Goal: Navigation & Orientation: Understand site structure

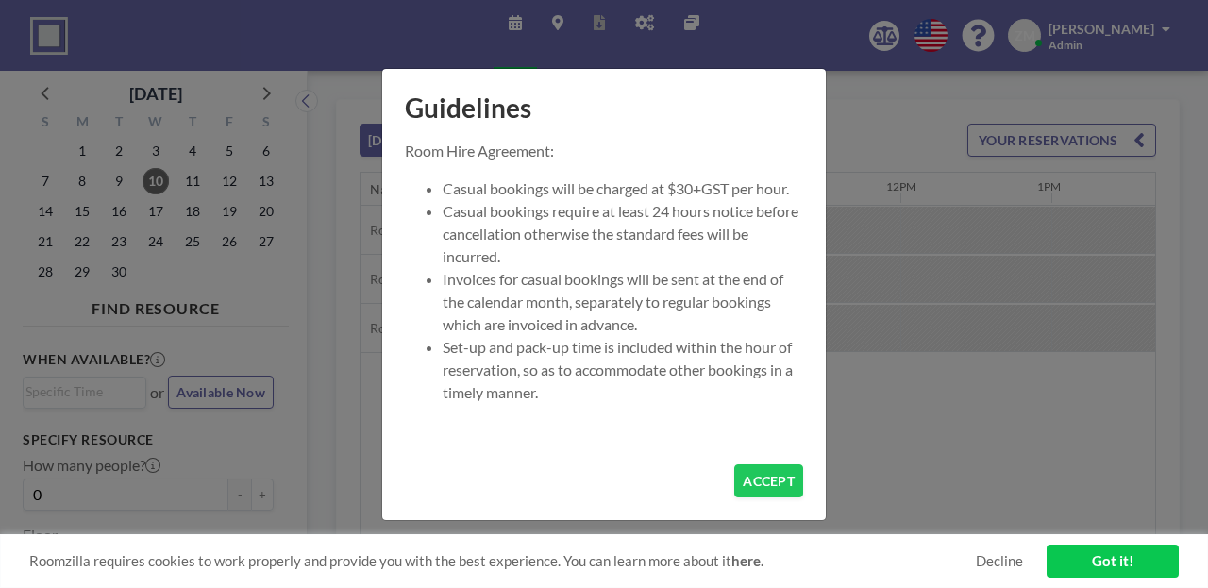
scroll to position [0, 1596]
click at [738, 465] on button "ACCEPT" at bounding box center [769, 481] width 69 height 33
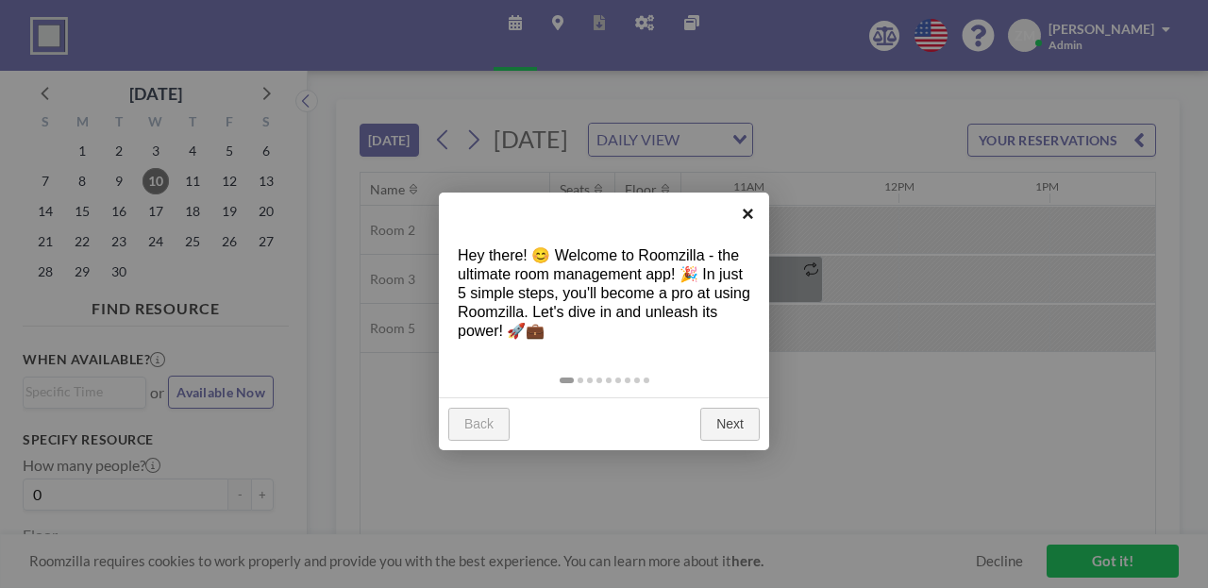
click at [740, 221] on link "×" at bounding box center [748, 214] width 42 height 42
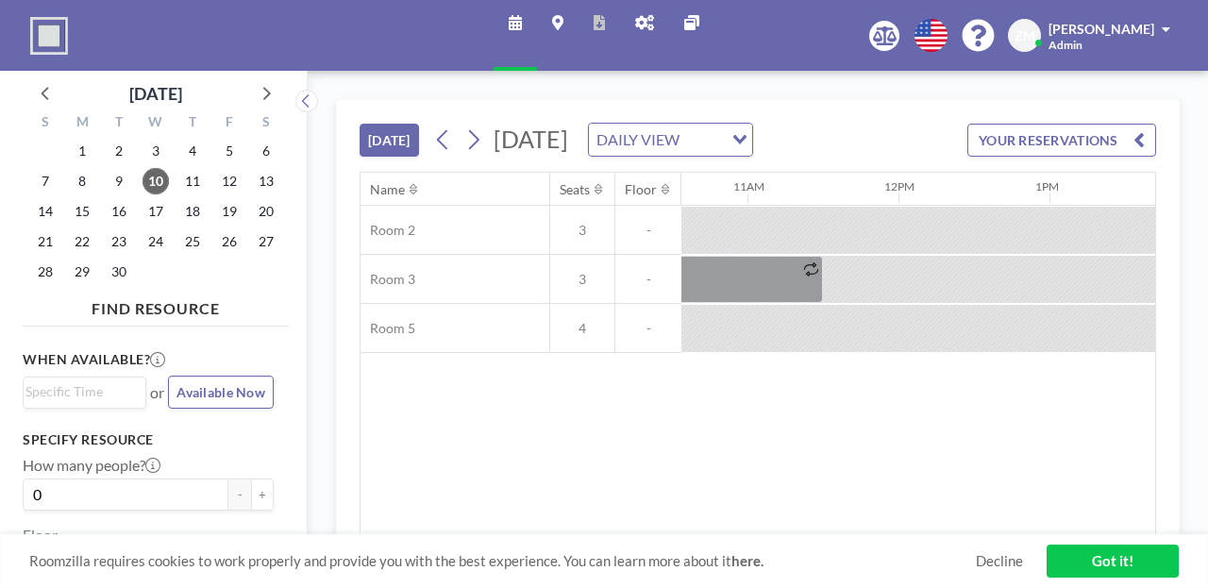
click at [637, 17] on icon at bounding box center [644, 22] width 19 height 15
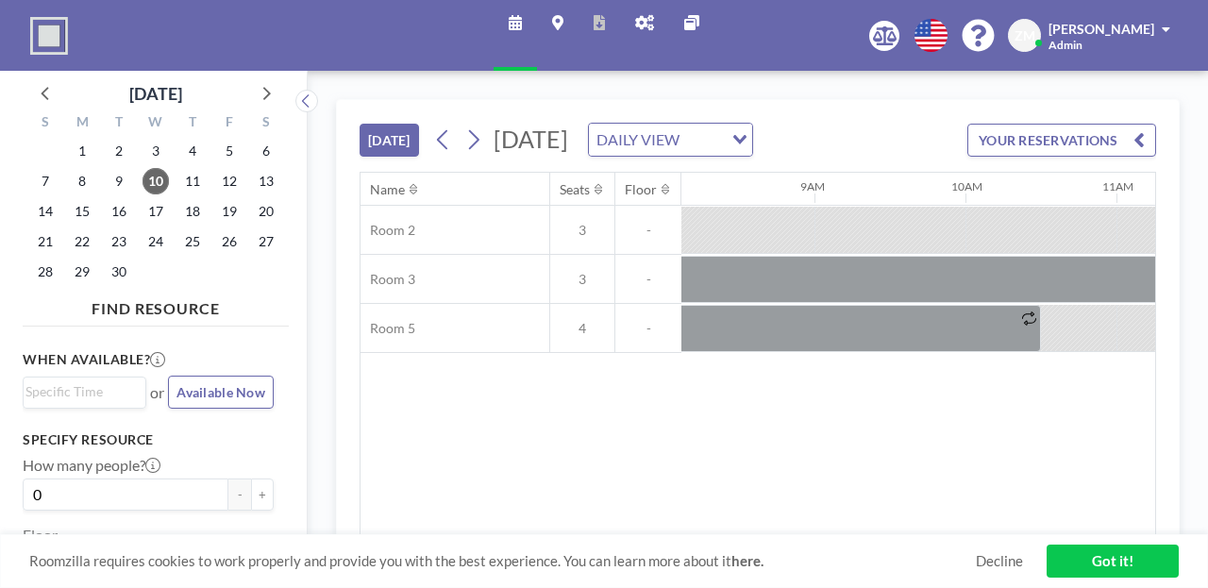
scroll to position [0, 1206]
click at [897, 29] on icon at bounding box center [885, 35] width 24 height 19
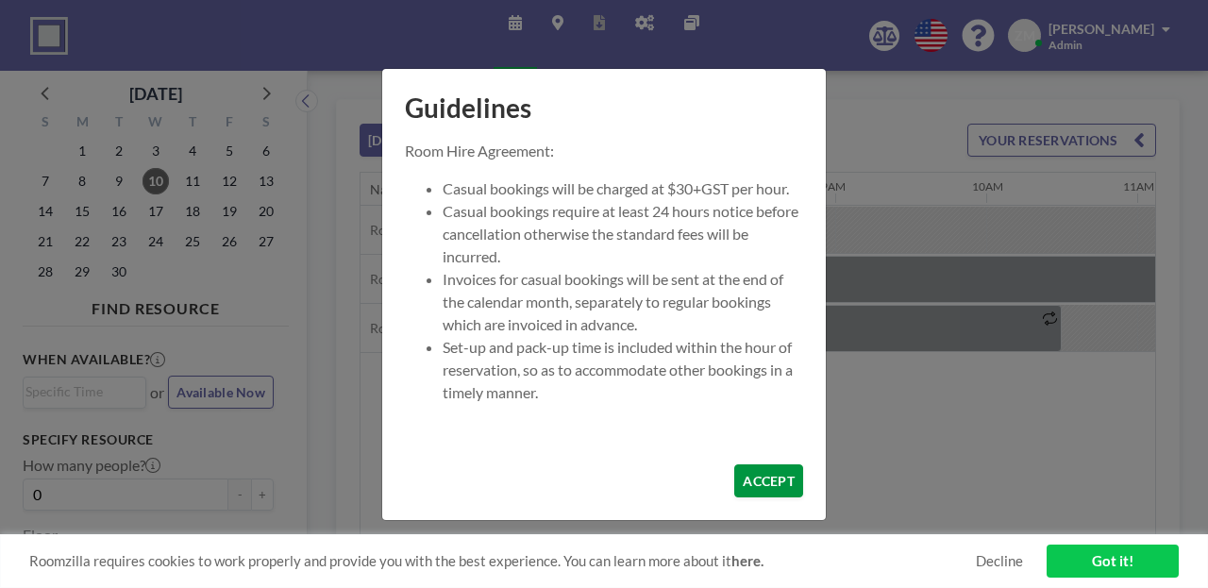
click at [748, 465] on button "ACCEPT" at bounding box center [769, 481] width 69 height 33
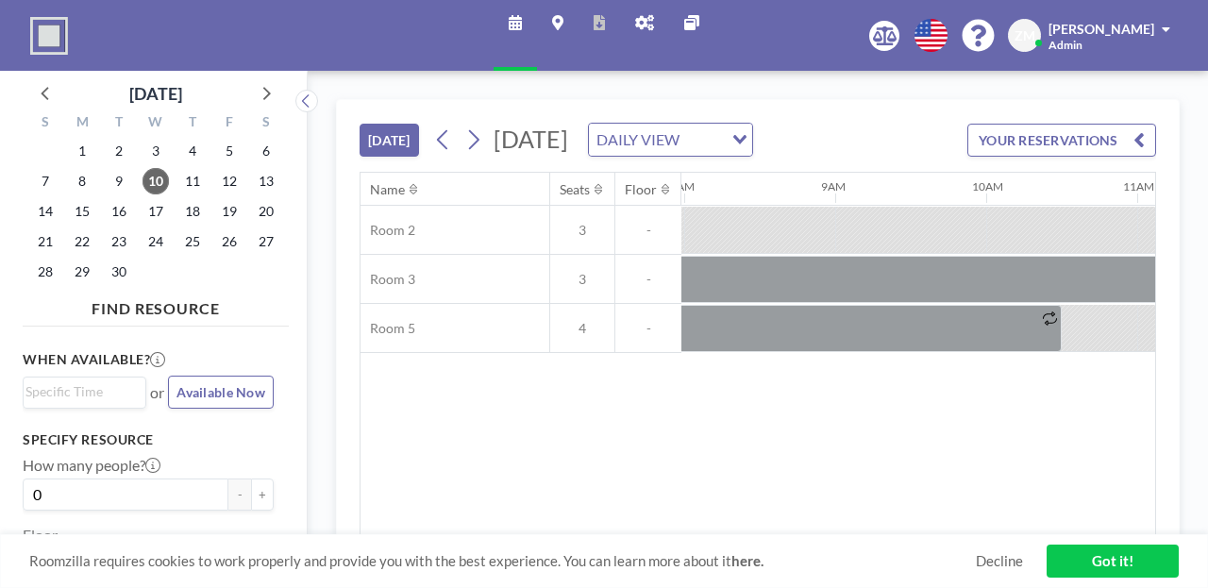
click at [637, 23] on icon at bounding box center [644, 22] width 19 height 15
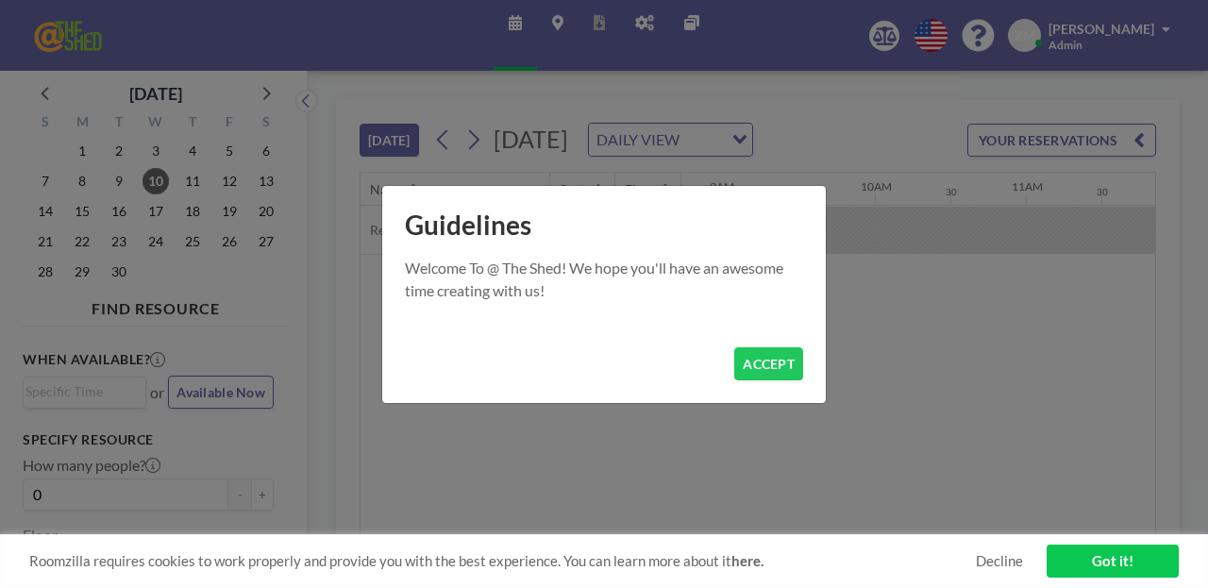
scroll to position [0, 1718]
click at [743, 361] on button "ACCEPT" at bounding box center [769, 363] width 69 height 33
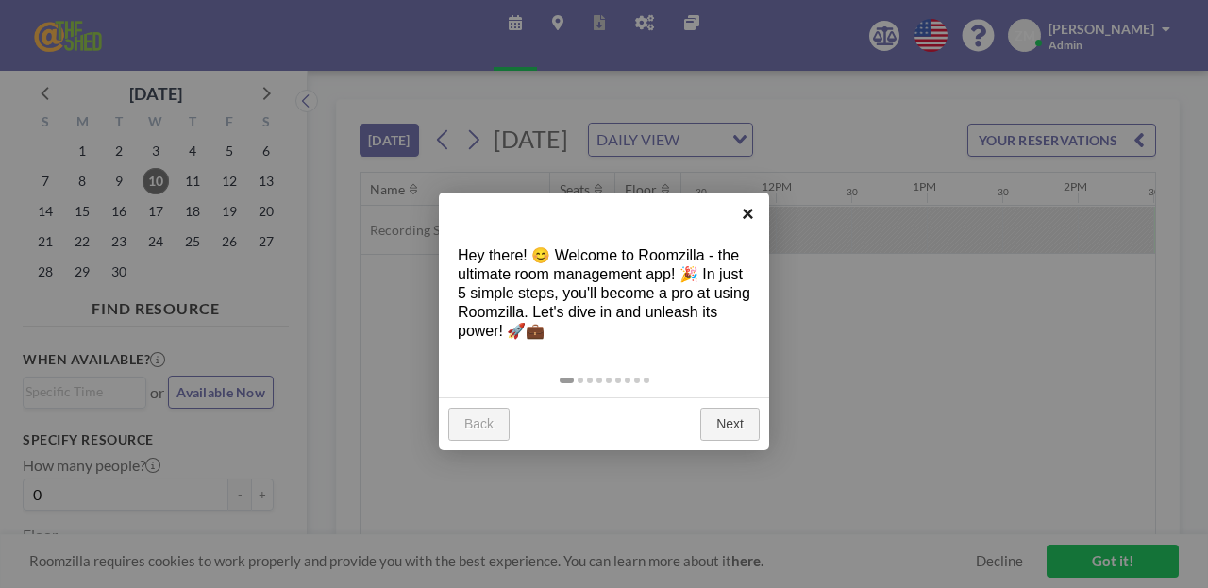
click at [747, 211] on link "×" at bounding box center [748, 214] width 42 height 42
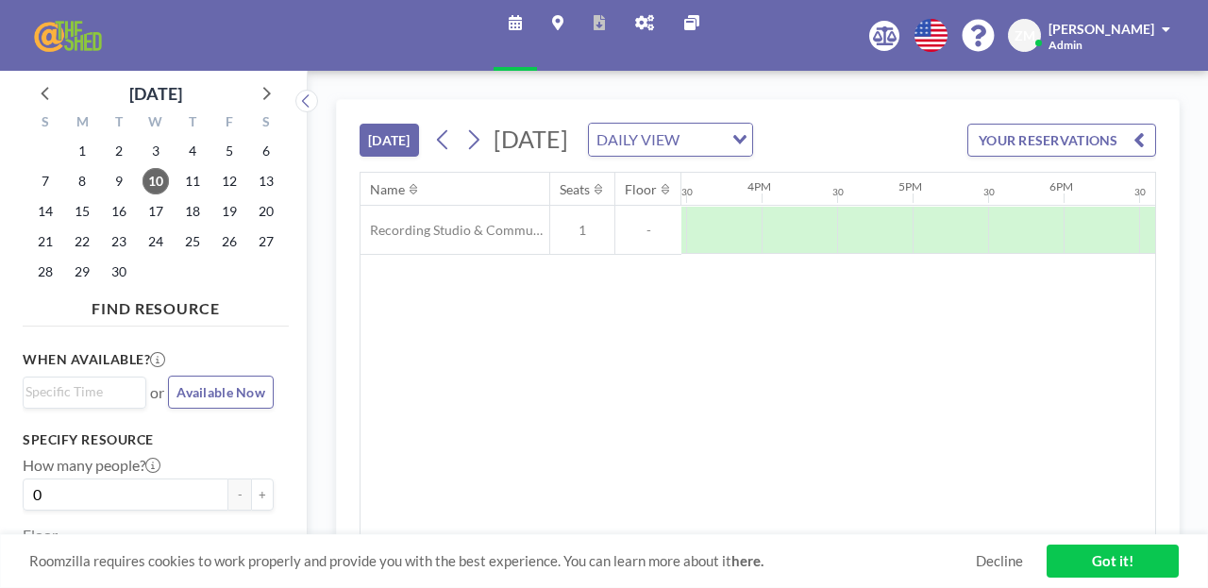
scroll to position [0, 1935]
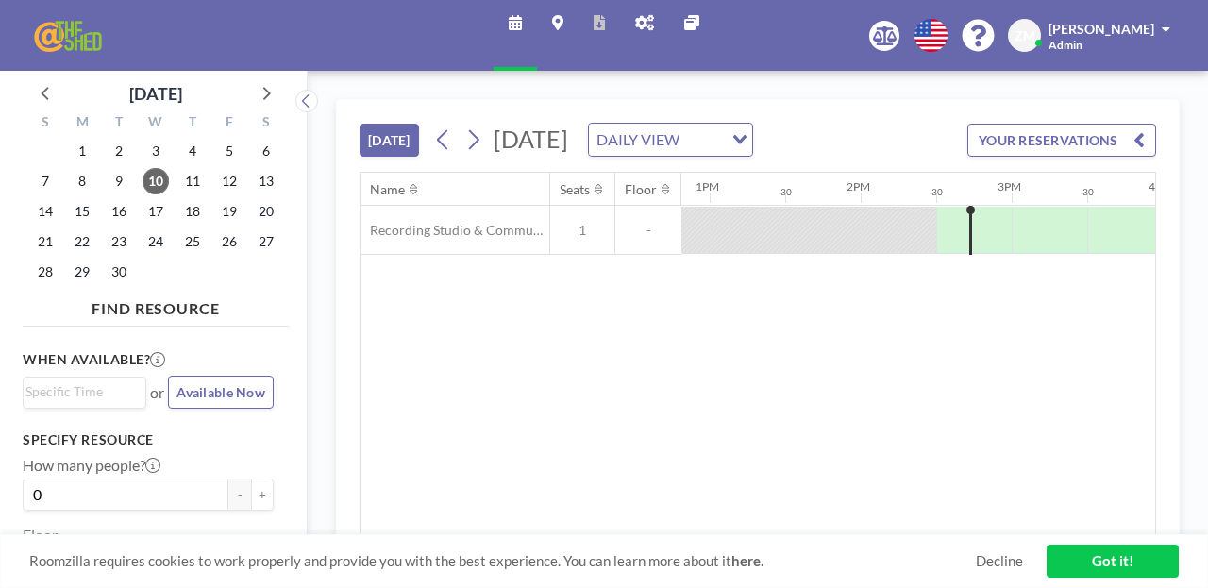
click at [698, 124] on div "DAILY VIEW" at bounding box center [656, 138] width 134 height 28
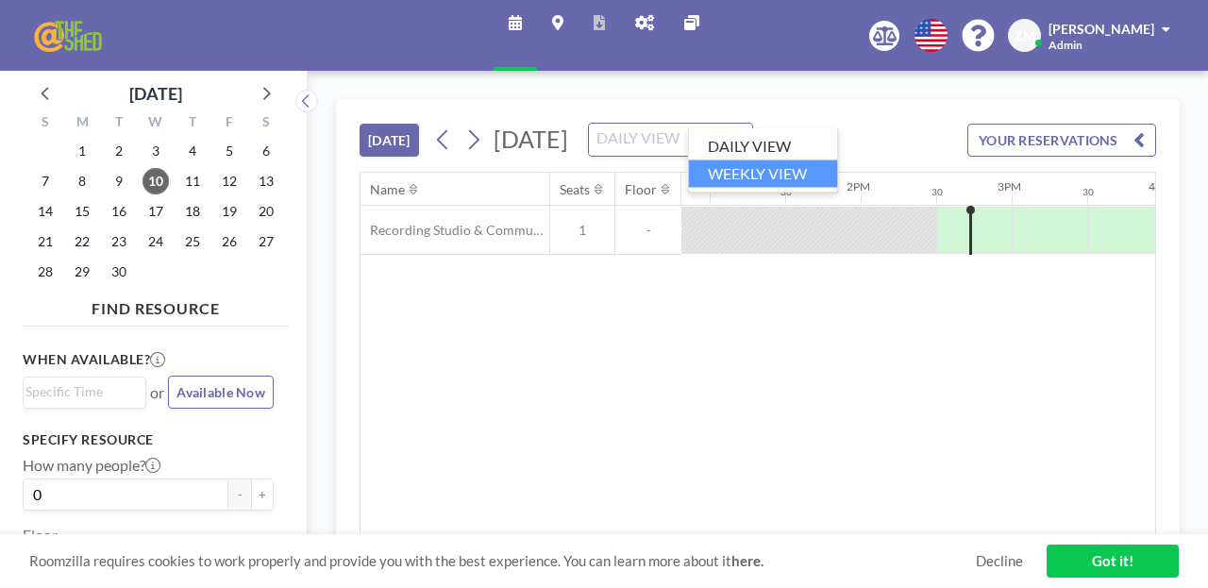
click at [723, 164] on li "WEEKLY VIEW" at bounding box center [763, 173] width 149 height 27
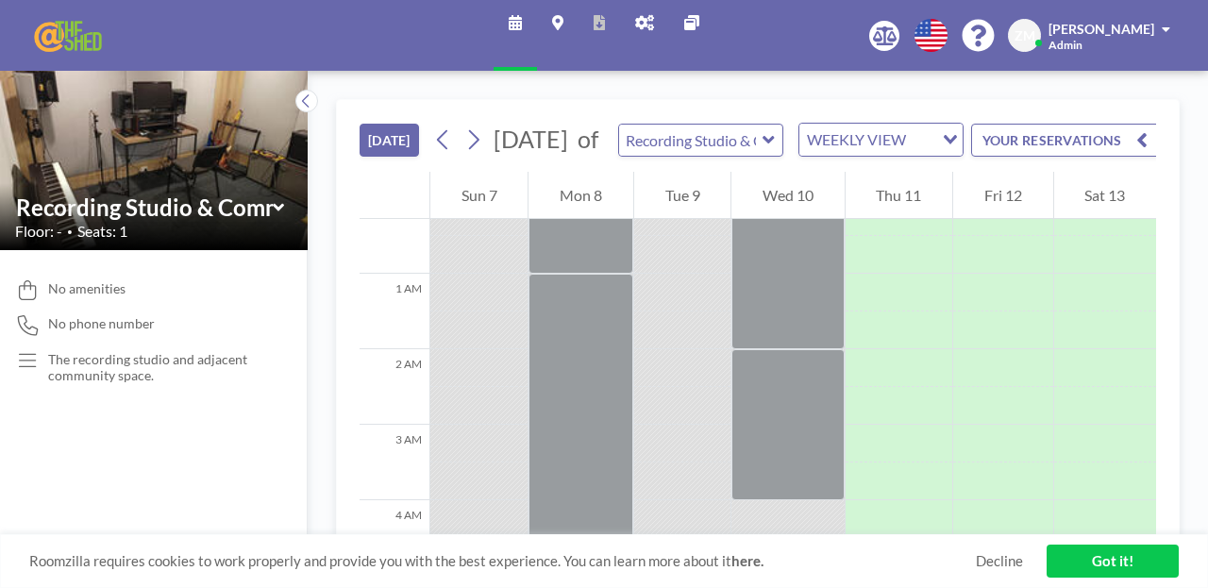
scroll to position [0, 0]
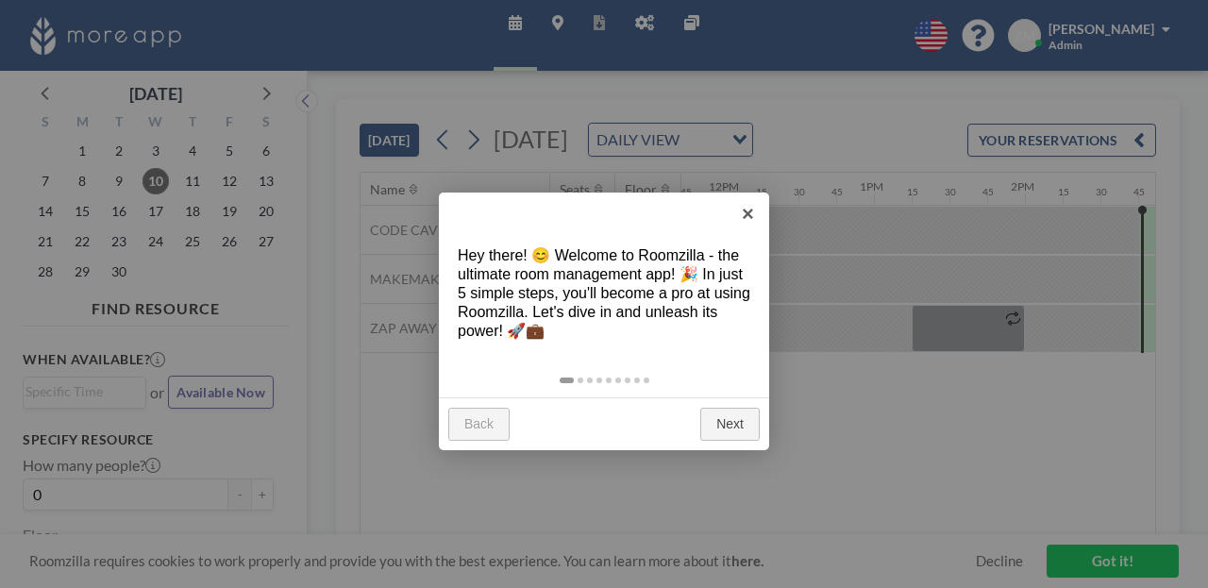
scroll to position [0, 1780]
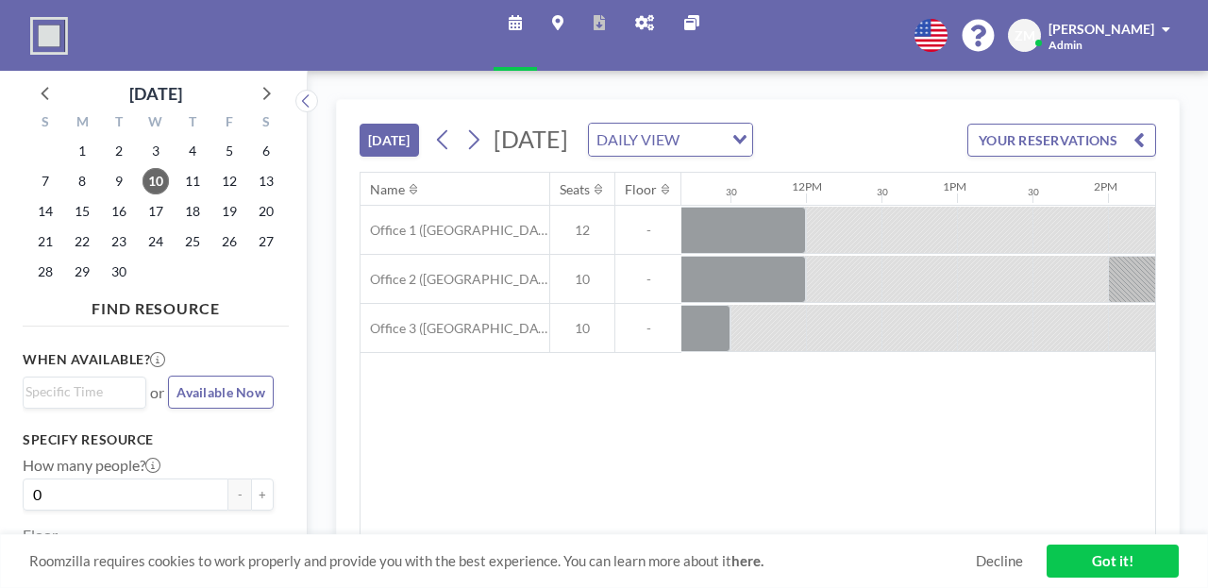
scroll to position [0, 1718]
